Goal: Feedback & Contribution: Submit feedback/report problem

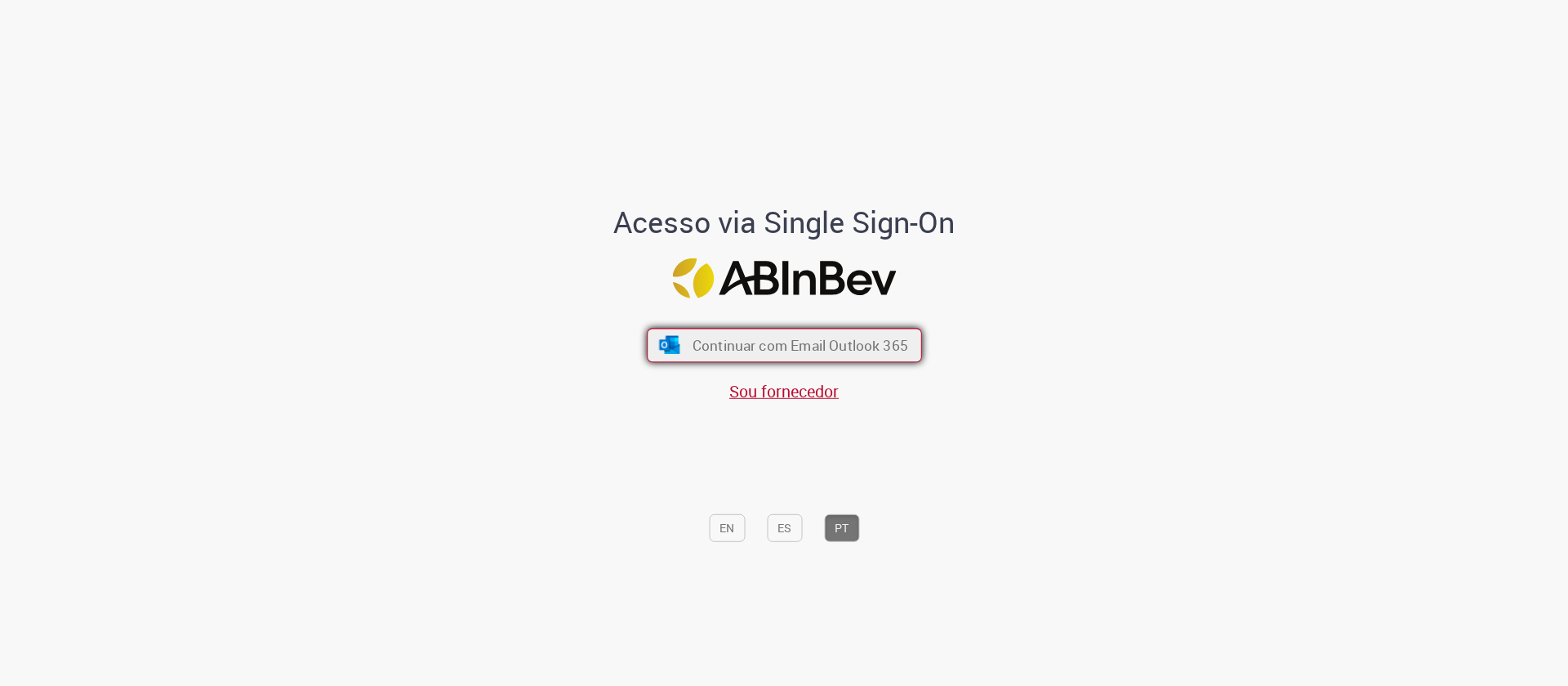
click at [841, 345] on span "Continuar com Email Outlook 365" at bounding box center [800, 344] width 216 height 19
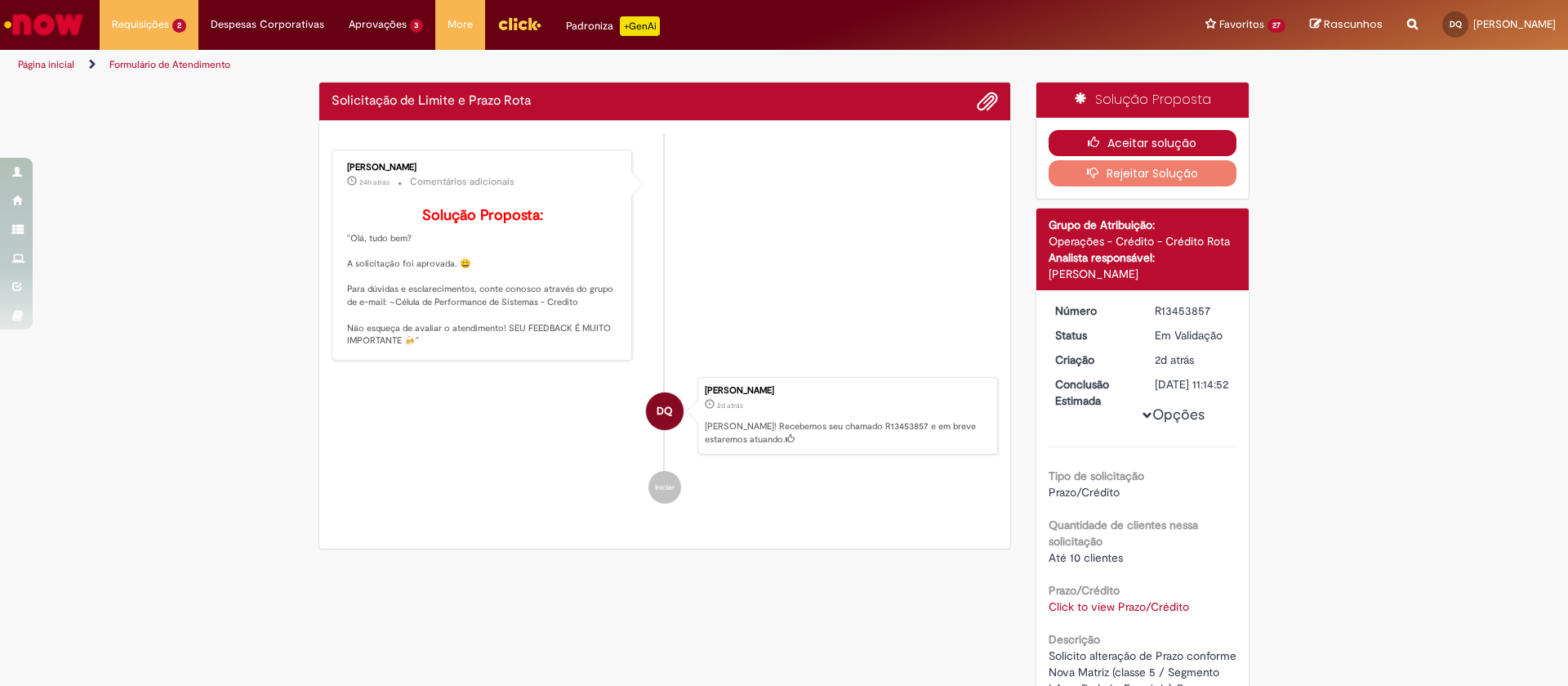
click at [1121, 138] on button "Aceitar solução" at bounding box center [1144, 142] width 189 height 26
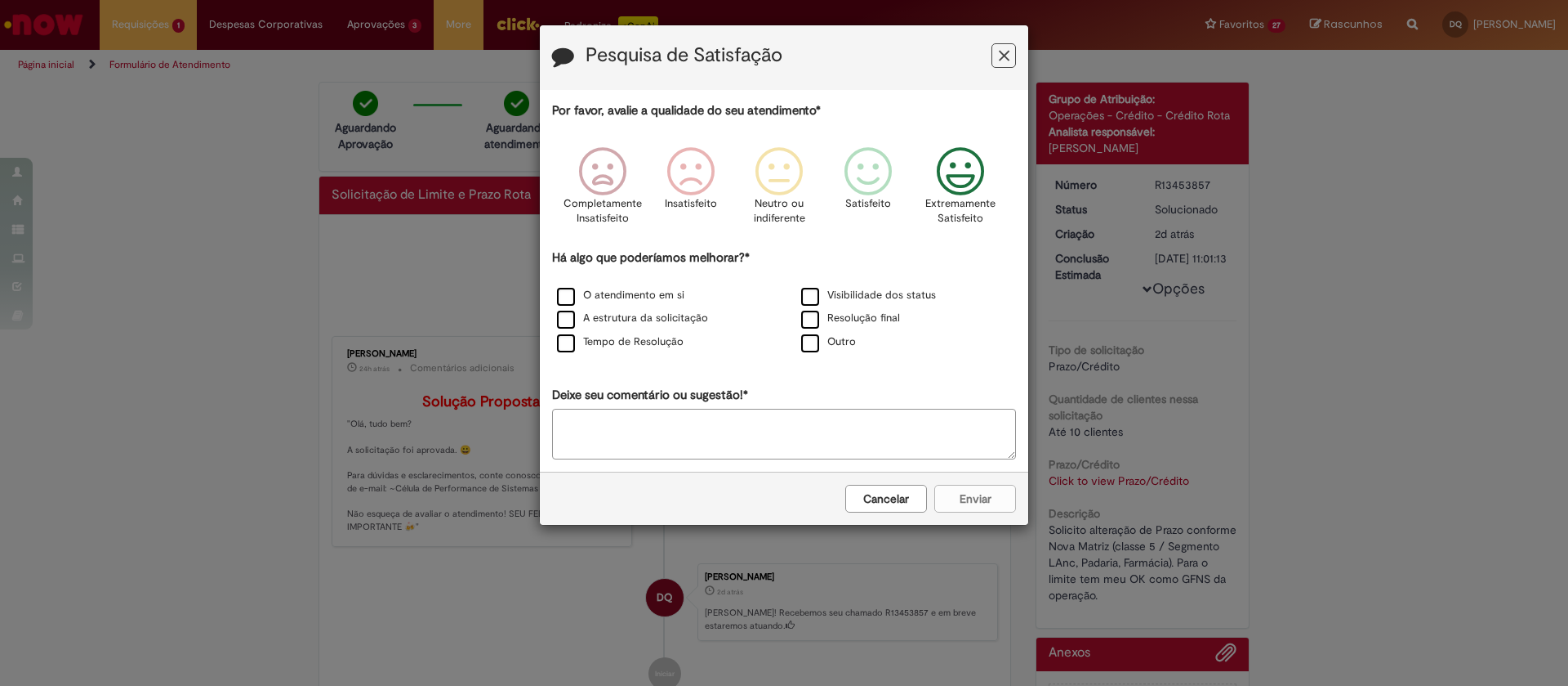
click at [978, 166] on icon "Feedback" at bounding box center [960, 172] width 61 height 49
click at [566, 296] on label "O atendimento em si" at bounding box center [620, 296] width 128 height 16
drag, startPoint x: 965, startPoint y: 491, endPoint x: 996, endPoint y: 405, distance: 91.4
click at [965, 490] on button "Enviar" at bounding box center [975, 499] width 82 height 27
